Goal: Task Accomplishment & Management: Manage account settings

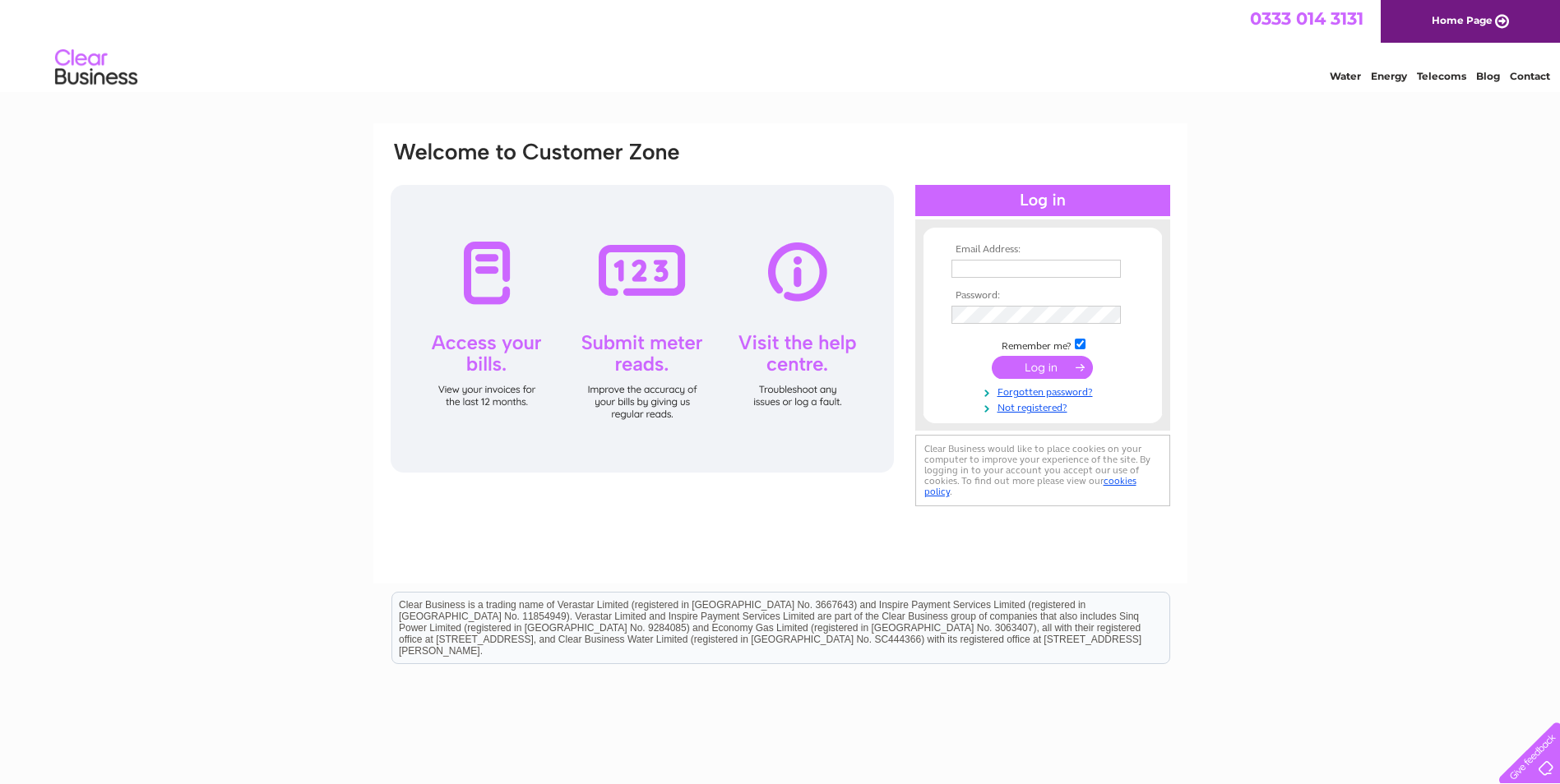
type input "David.Armstrong@aecom.com"
click at [1029, 366] on input "submit" at bounding box center [1042, 368] width 101 height 23
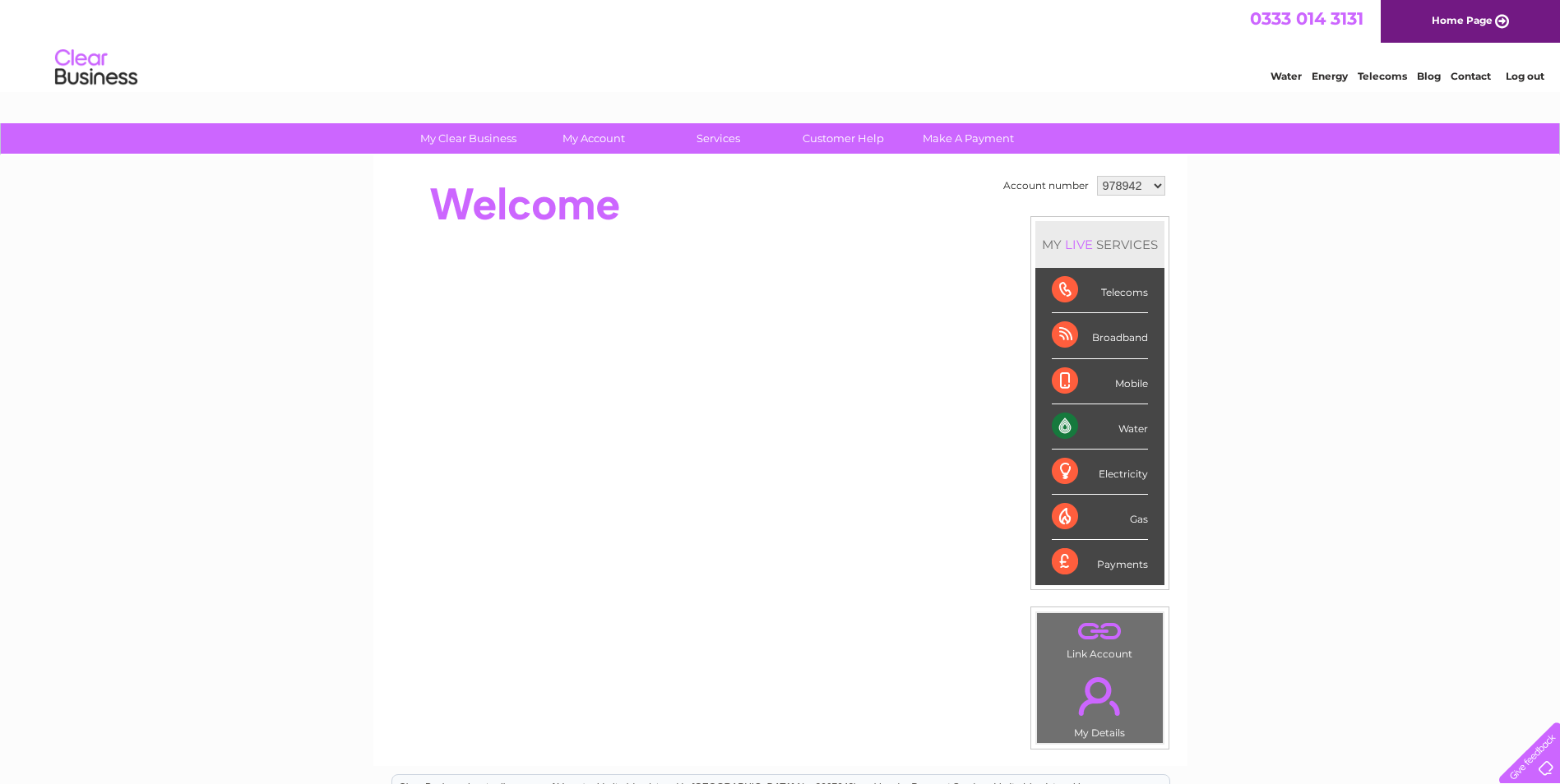
click at [1130, 186] on select "978942 1138351" at bounding box center [1131, 186] width 68 height 19
select select "1138351"
click at [1097, 176] on select "978942 1138351" at bounding box center [1131, 186] width 68 height 19
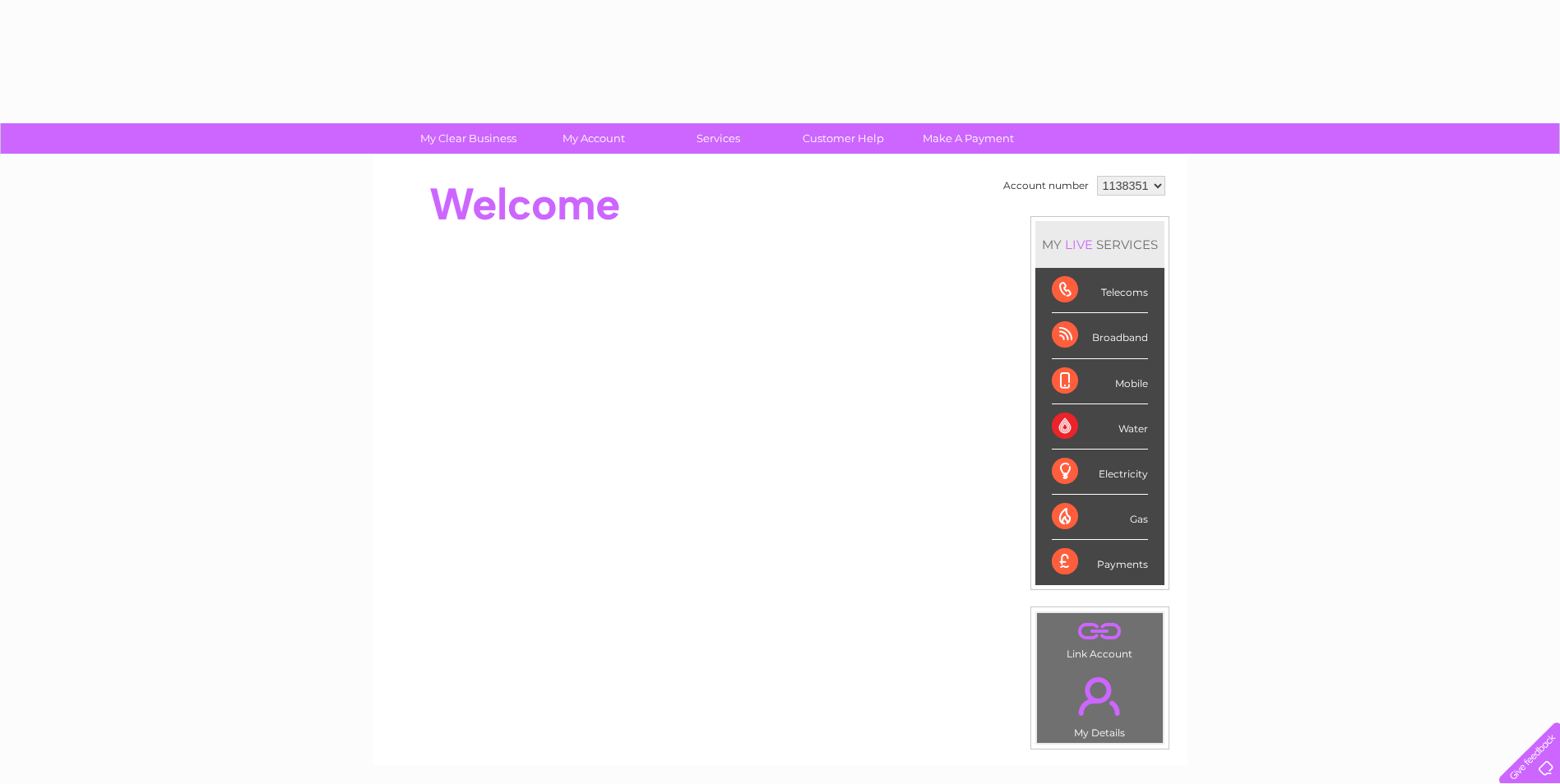
click at [1062, 429] on div "Water" at bounding box center [1100, 427] width 96 height 45
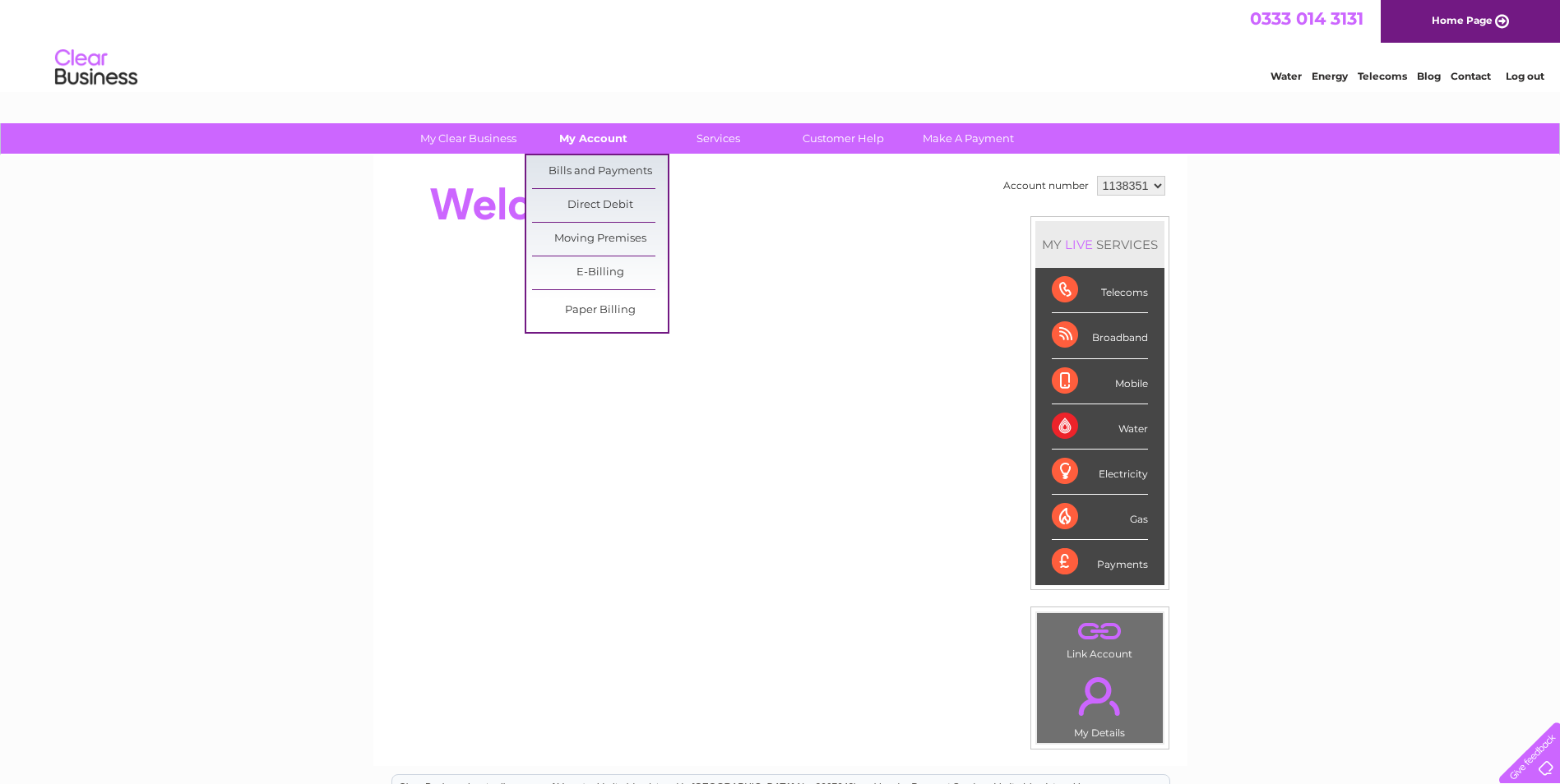
click at [575, 143] on link "My Account" at bounding box center [593, 139] width 136 height 31
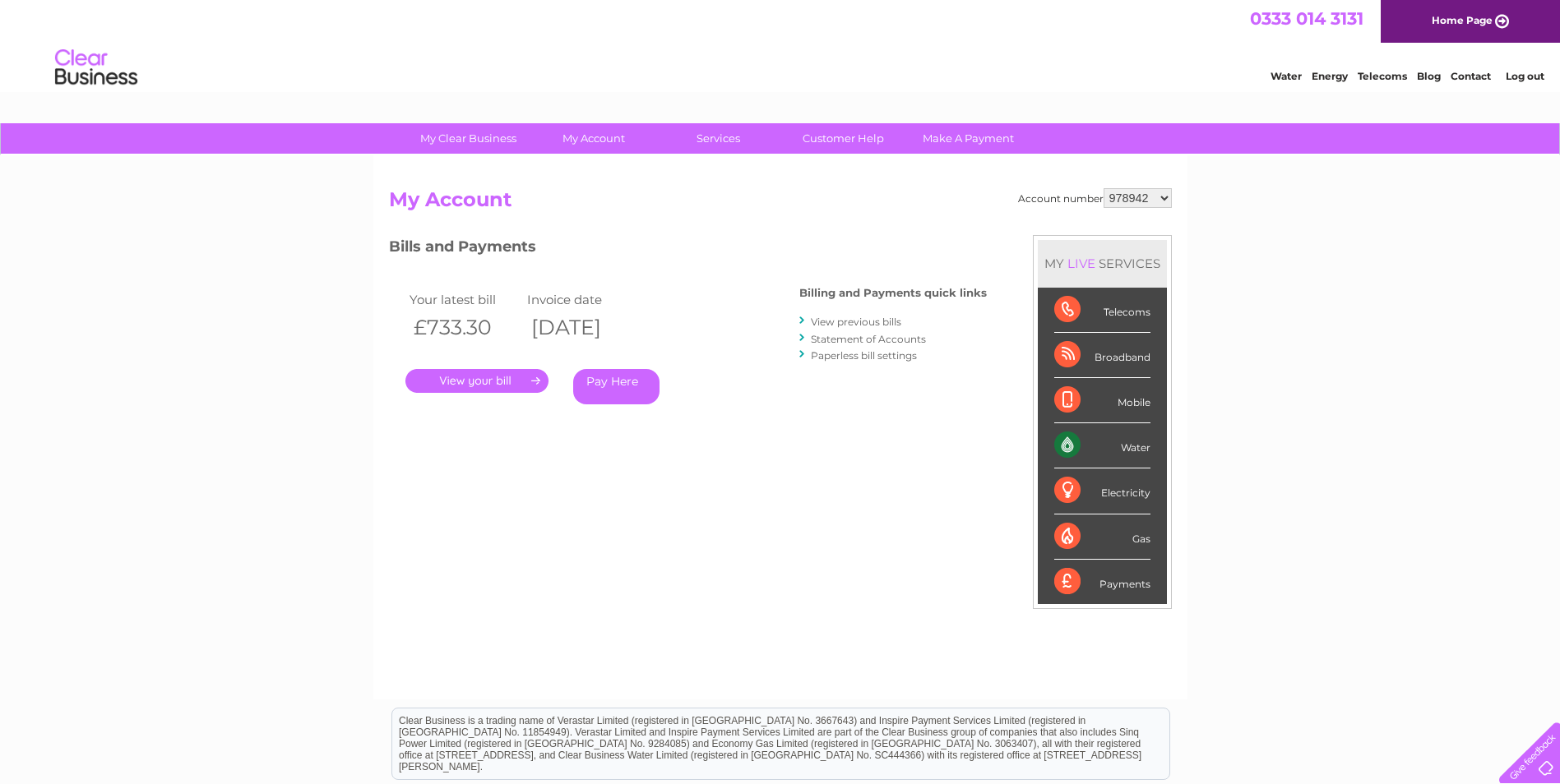
click at [1130, 202] on select "978942 1138351" at bounding box center [1137, 197] width 68 height 19
select select "1138351"
click at [1104, 188] on select "978942 1138351" at bounding box center [1137, 197] width 68 height 19
click at [459, 379] on link "." at bounding box center [477, 380] width 144 height 24
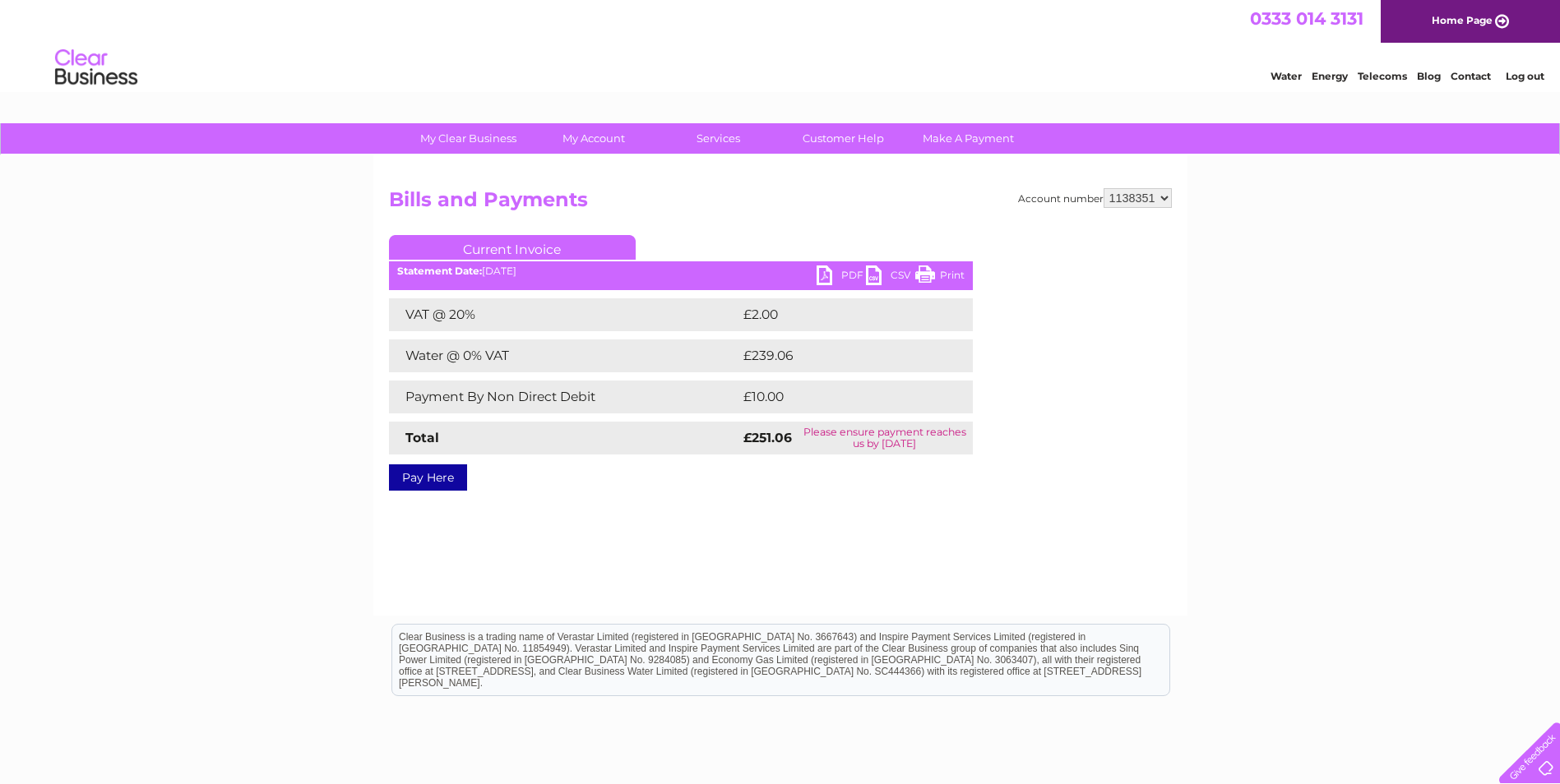
click at [835, 273] on link "PDF" at bounding box center [841, 277] width 49 height 24
click at [1520, 75] on link "Log out" at bounding box center [1525, 76] width 39 height 13
